Goal: Complete application form

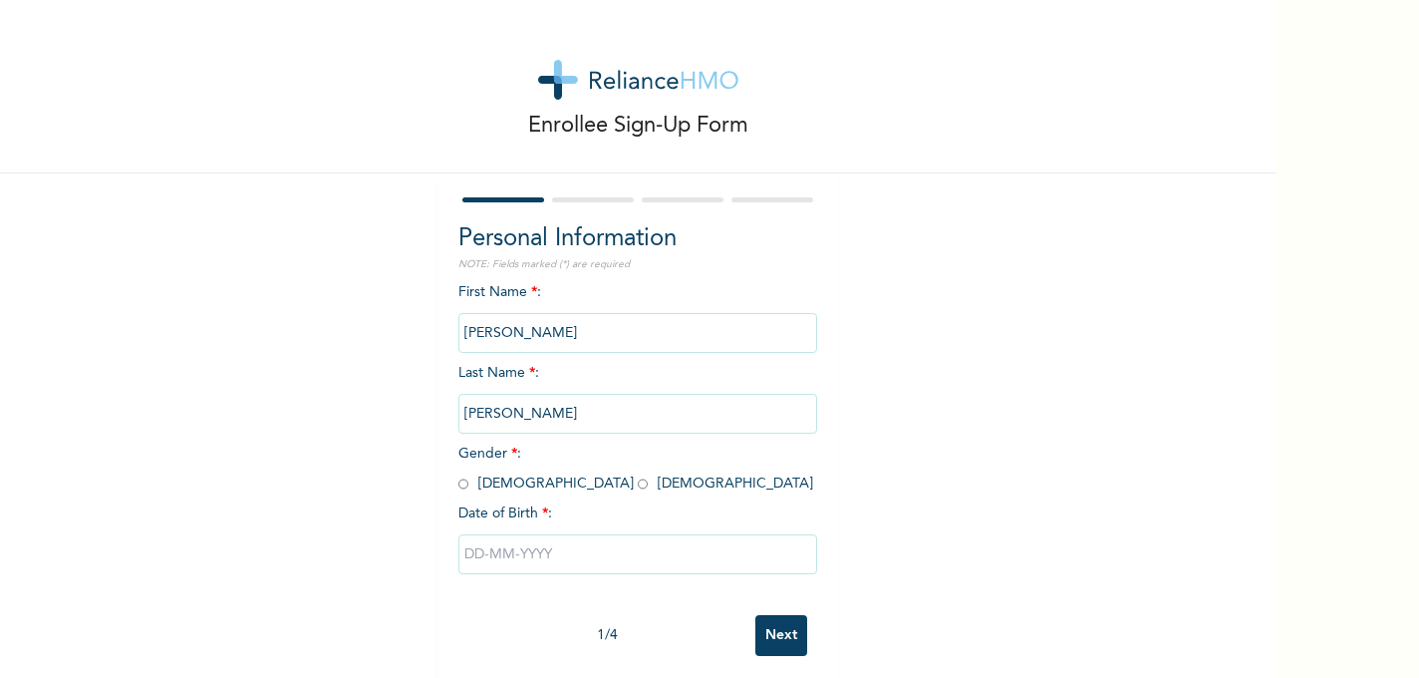
click at [638, 485] on input "radio" at bounding box center [643, 483] width 10 height 19
radio input "true"
click at [512, 551] on input "text" at bounding box center [637, 554] width 359 height 40
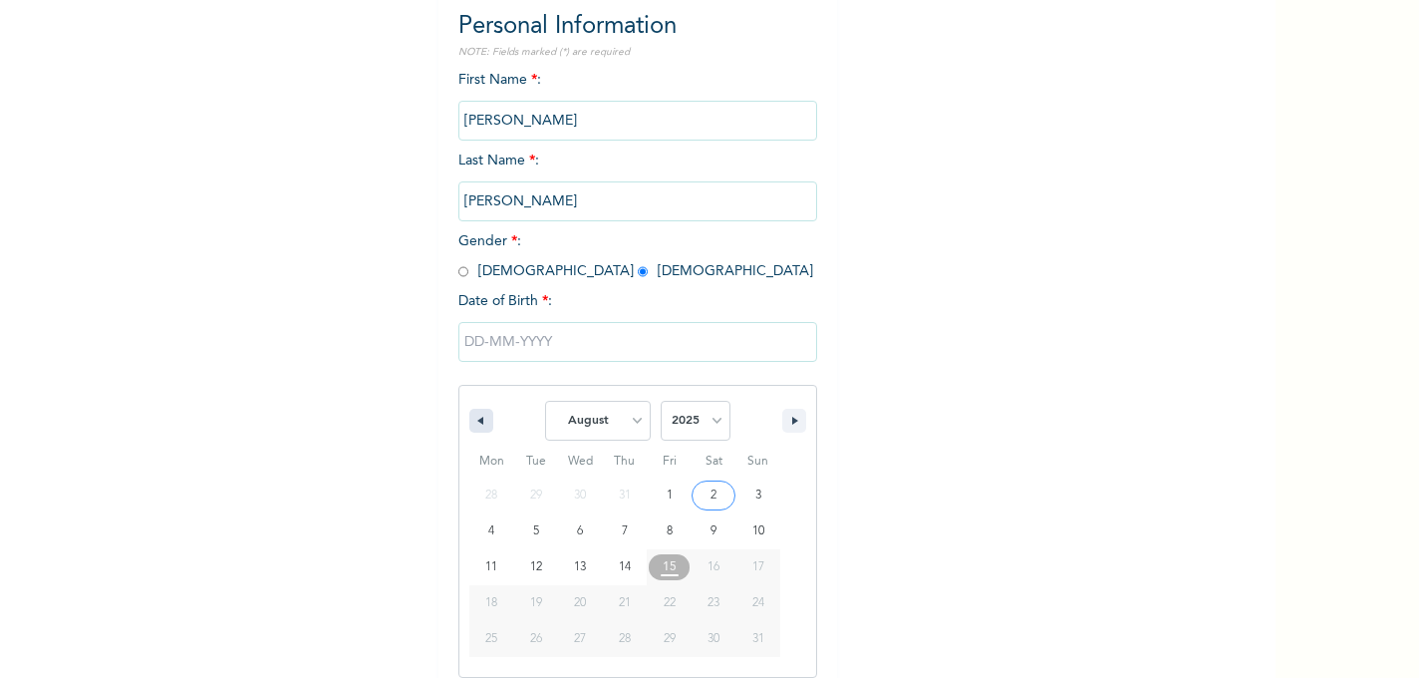
click at [480, 417] on icon "button" at bounding box center [478, 421] width 10 height 8
select select "6"
click at [717, 418] on select "2025 2024 2023 2022 2021 2020 2019 2018 2017 2016 2015 2014 2013 2012 2011 2010…" at bounding box center [696, 421] width 70 height 40
select select "1988"
click at [661, 401] on select "2025 2024 2023 2022 2021 2020 2019 2018 2017 2016 2015 2014 2013 2012 2011 2010…" at bounding box center [696, 421] width 70 height 40
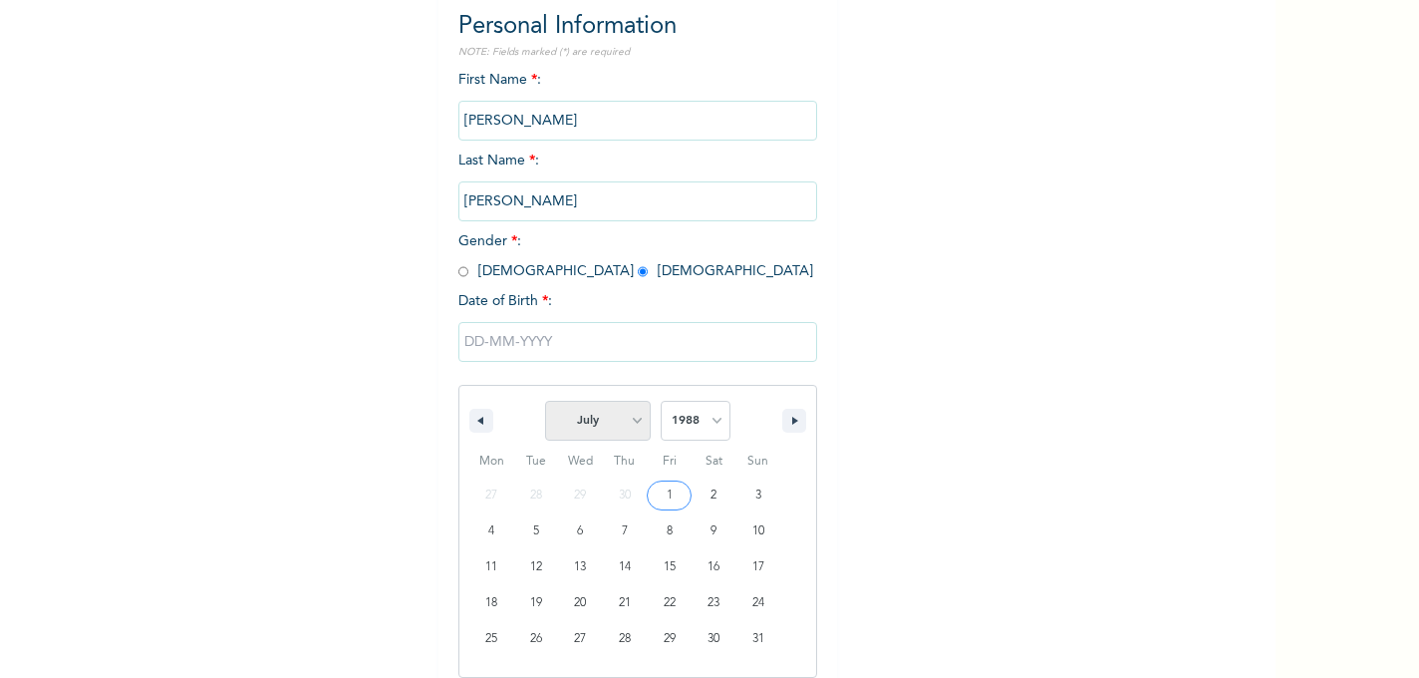
click at [640, 423] on select "January February March April May June July August September October November De…" at bounding box center [598, 421] width 106 height 40
select select "11"
click at [546, 401] on select "January February March April May June July August September October November De…" at bounding box center [598, 421] width 106 height 40
type input "[DATE]"
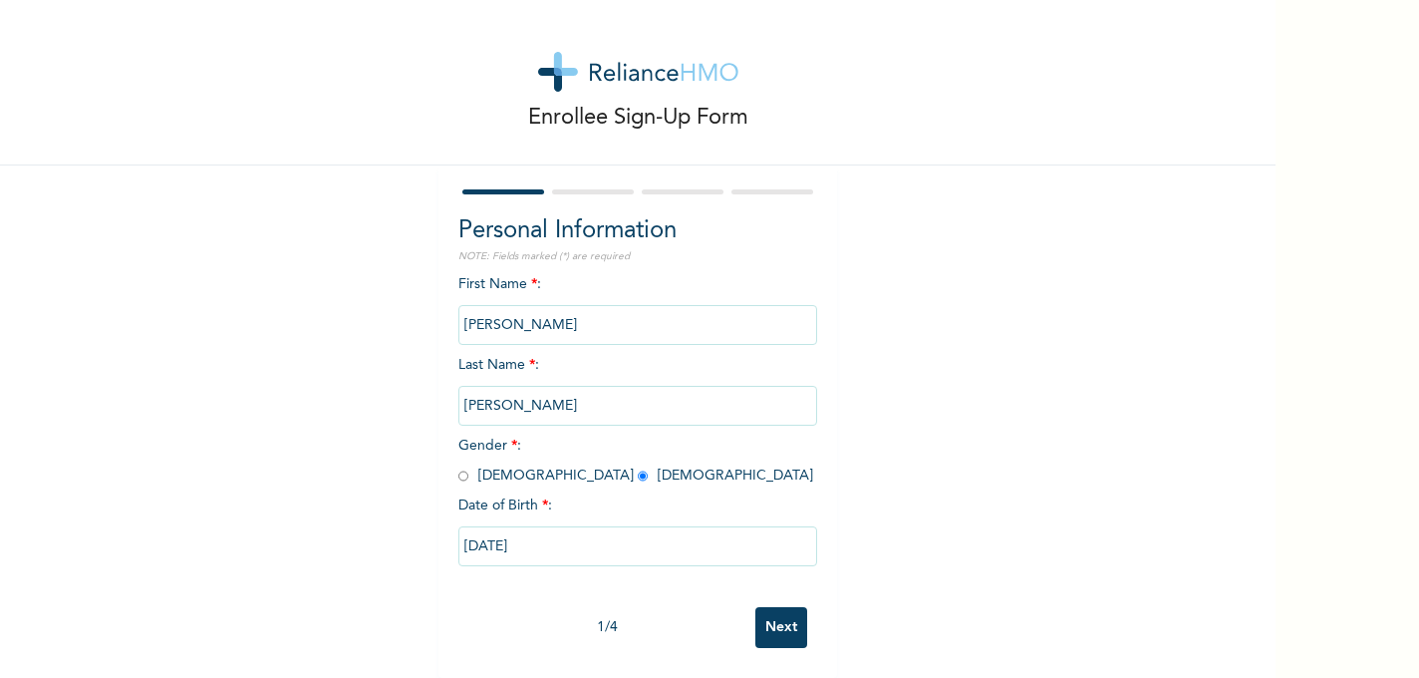
click at [774, 626] on input "Next" at bounding box center [781, 627] width 52 height 41
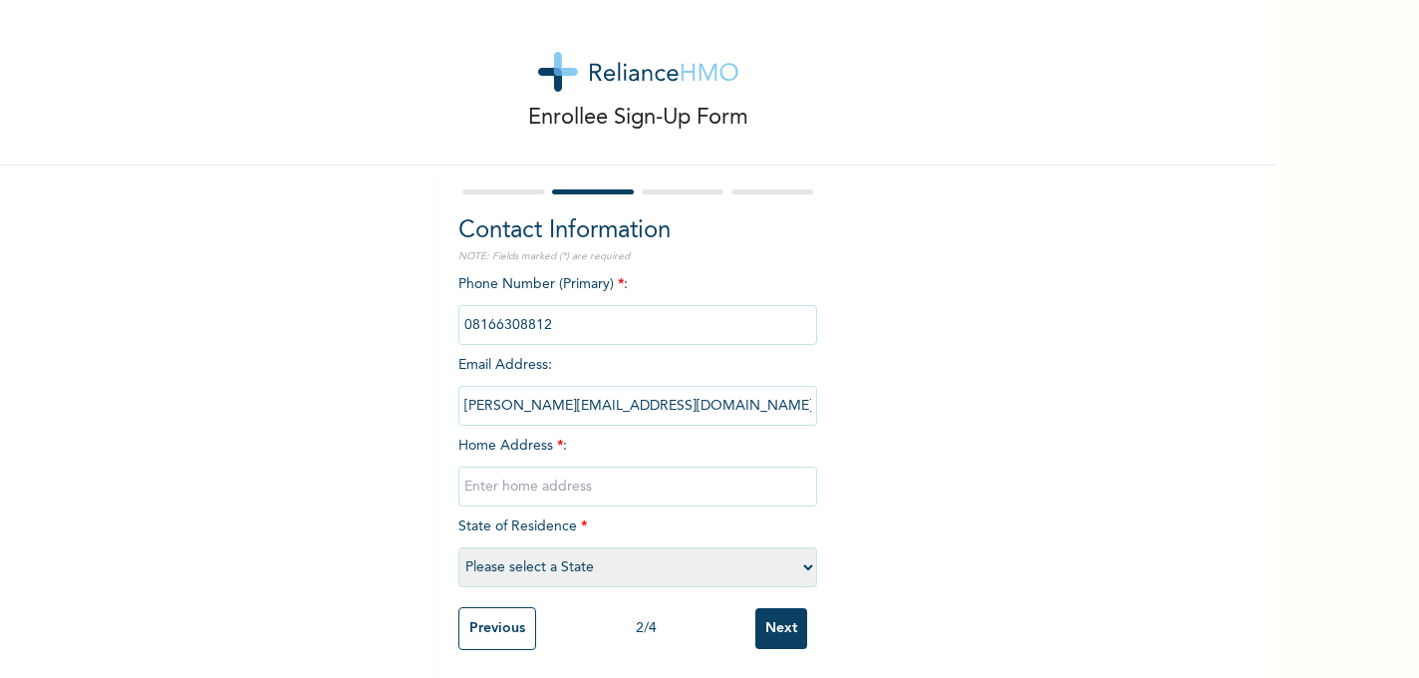
click at [493, 485] on input "text" at bounding box center [637, 486] width 359 height 40
type input "17, [PERSON_NAME], [PERSON_NAME]"
select select "25"
click at [793, 625] on input "Next" at bounding box center [781, 628] width 52 height 41
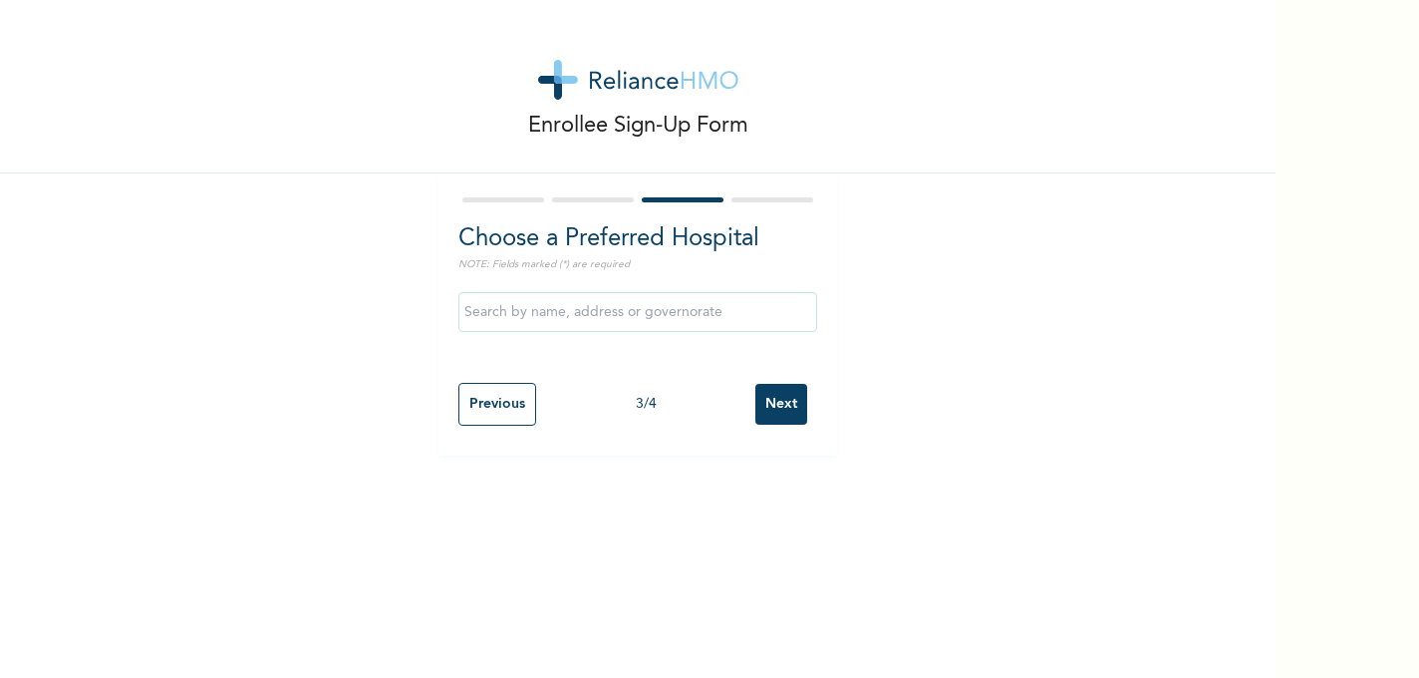
click at [567, 317] on input "text" at bounding box center [637, 312] width 359 height 40
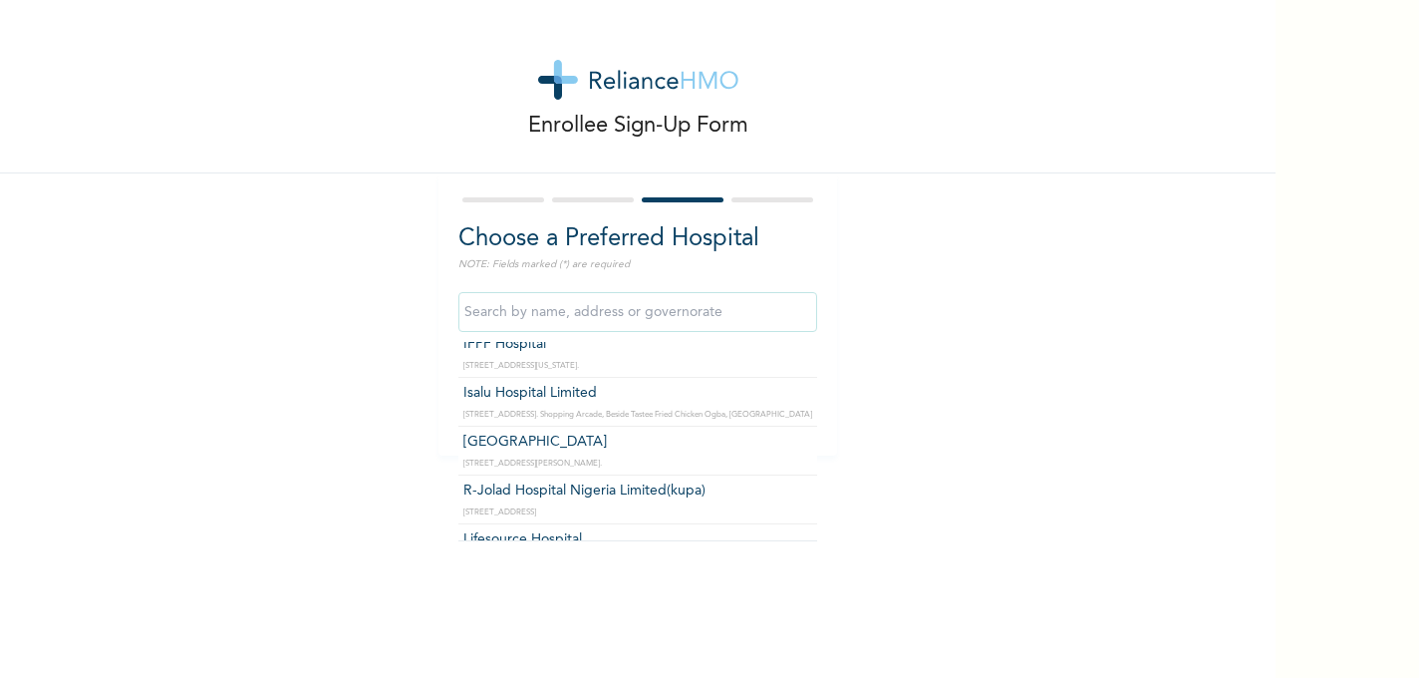
scroll to position [1381, 0]
